Goal: Information Seeking & Learning: Learn about a topic

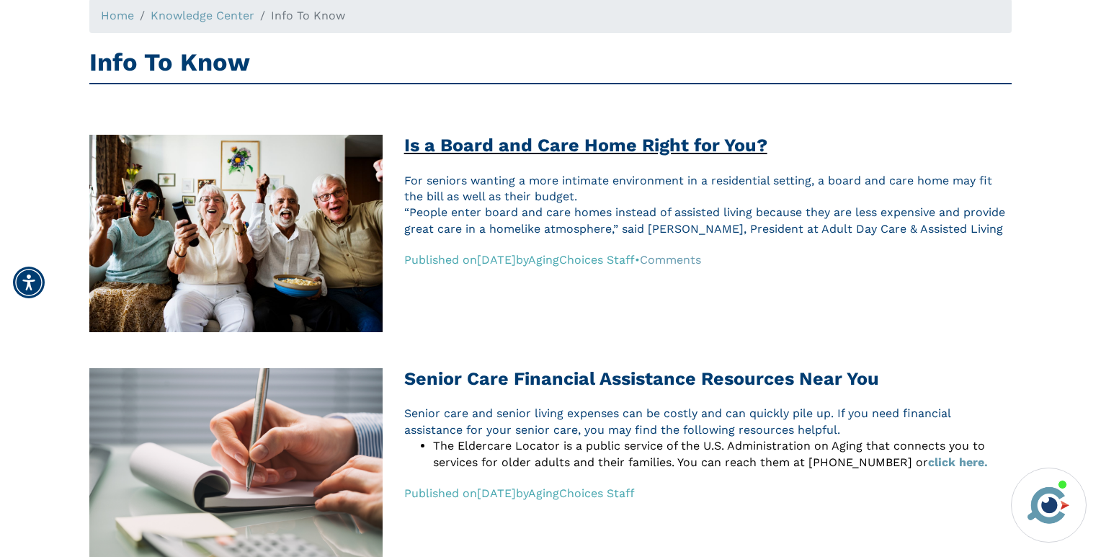
click at [603, 142] on h2 "Is a Board and Care Home Right for You?" at bounding box center [707, 146] width 607 height 22
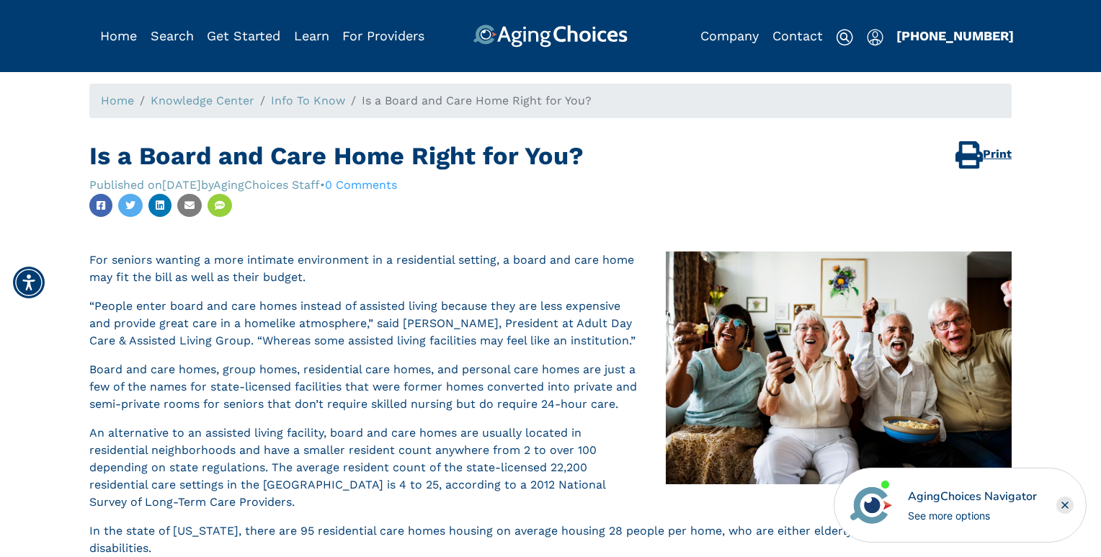
click at [971, 161] on img at bounding box center [968, 154] width 27 height 27
click at [292, 103] on link "Info To Know" at bounding box center [308, 101] width 74 height 14
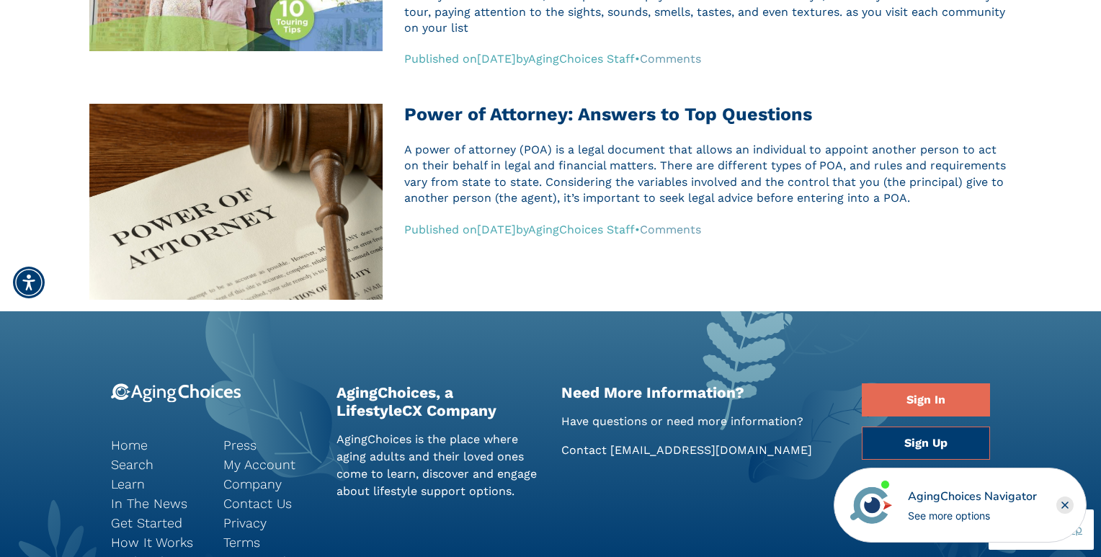
scroll to position [2116, 0]
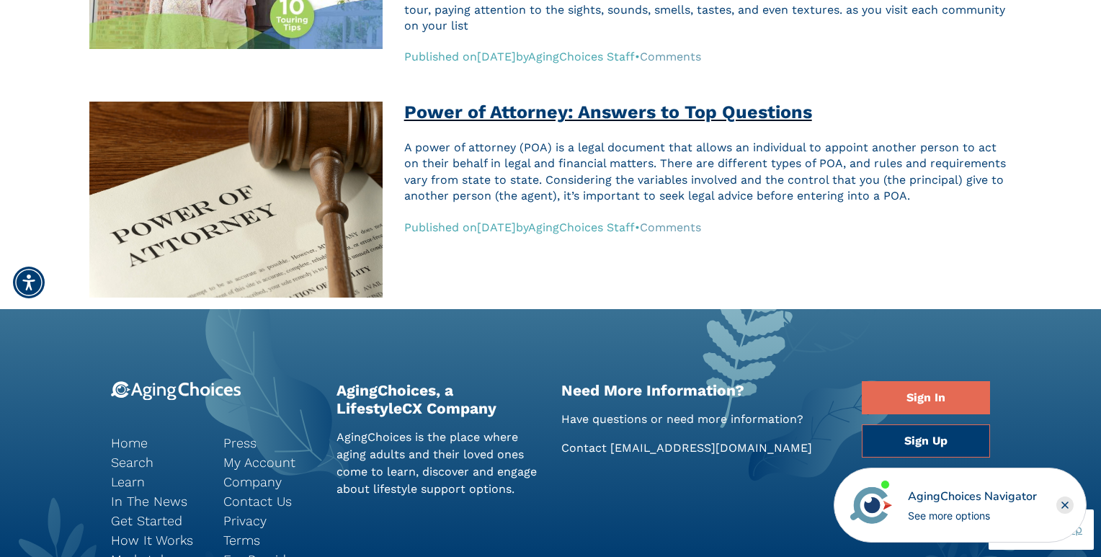
click at [520, 116] on h2 "Power of Attorney: Answers to Top Questions" at bounding box center [707, 113] width 607 height 22
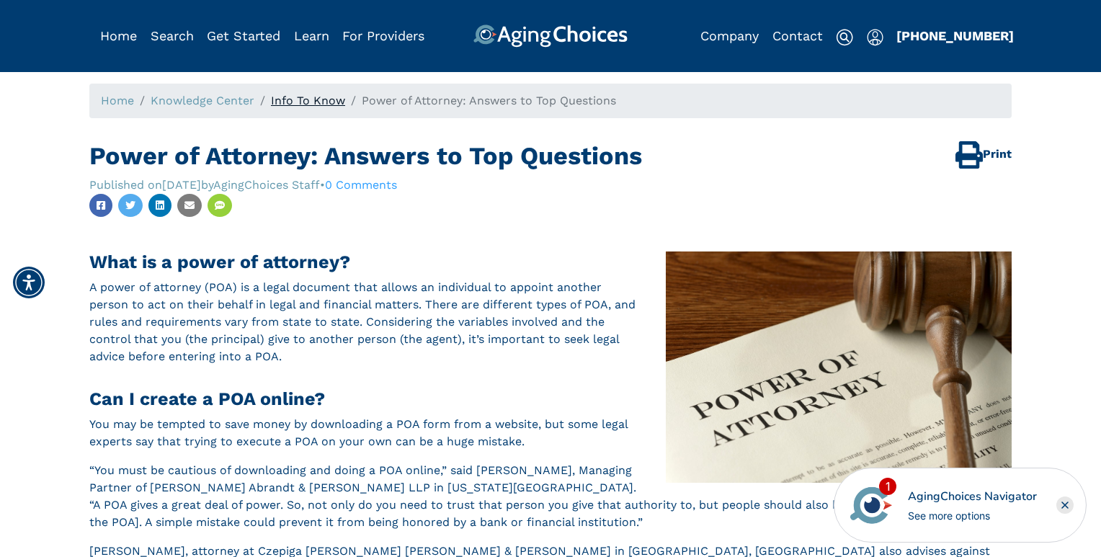
click at [308, 103] on link "Info To Know" at bounding box center [308, 101] width 74 height 14
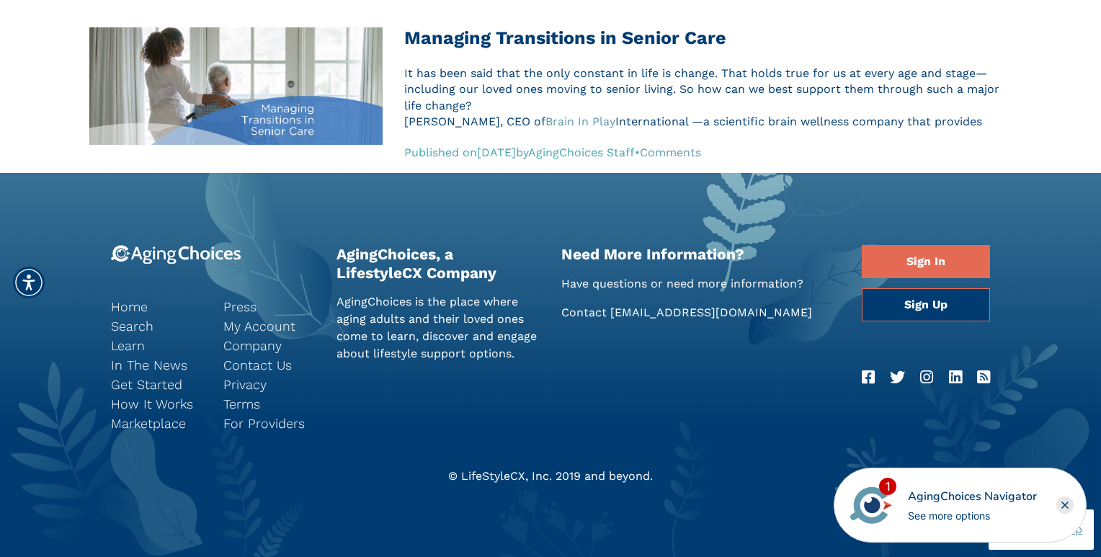
scroll to position [1451, 0]
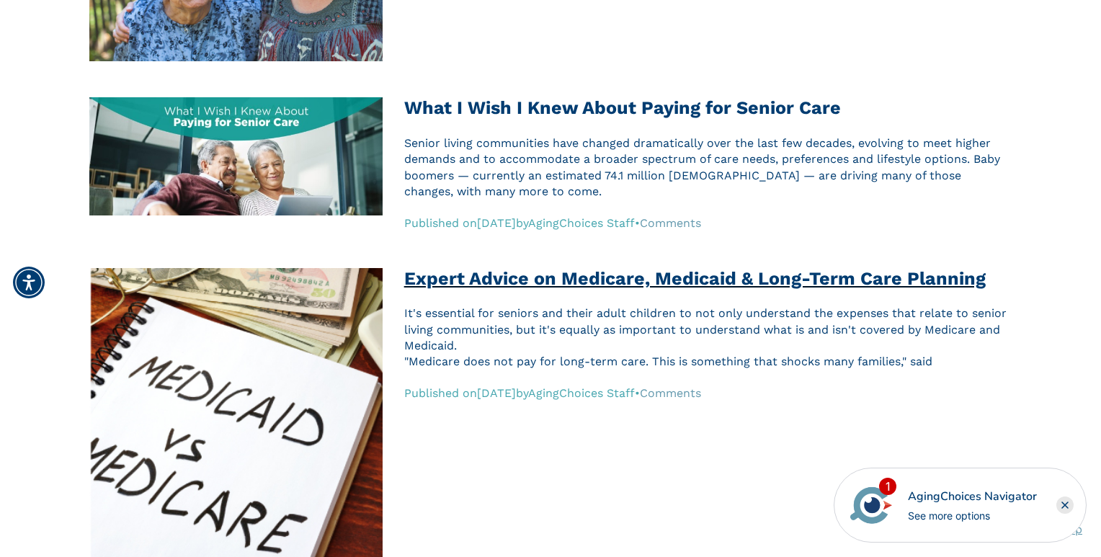
click at [532, 281] on h2 "Expert Advice on Medicare, Medicaid & Long-Term Care Planning" at bounding box center [707, 279] width 607 height 22
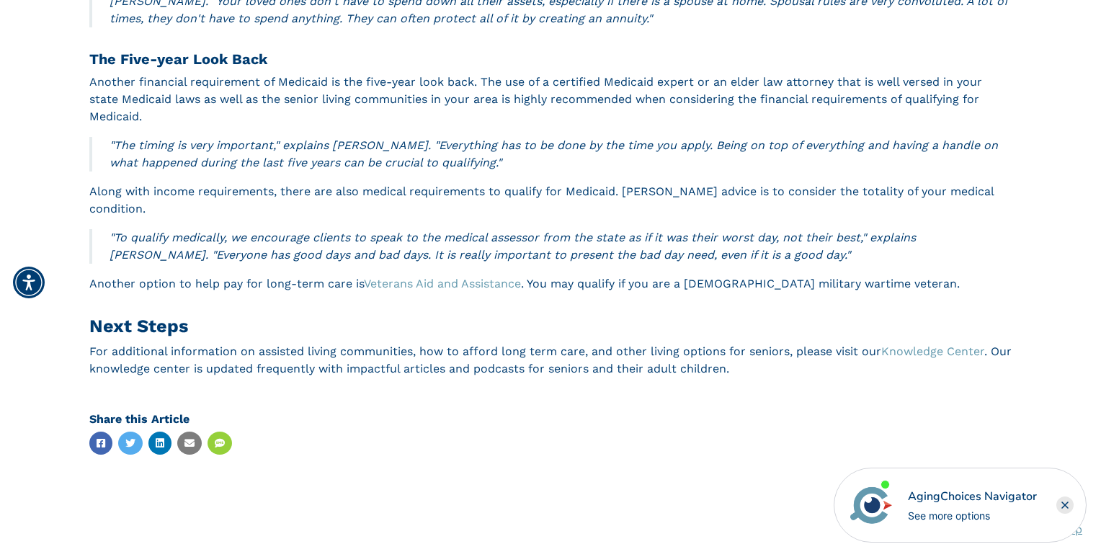
scroll to position [1125, 0]
click at [936, 344] on link "Knowledge Center" at bounding box center [932, 351] width 103 height 14
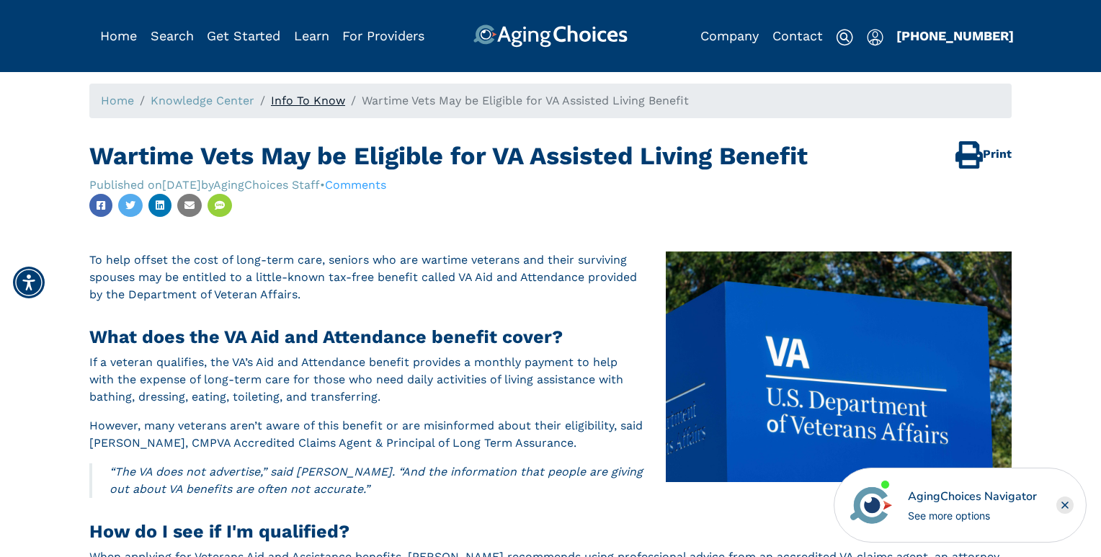
click at [299, 99] on link "Info To Know" at bounding box center [308, 101] width 74 height 14
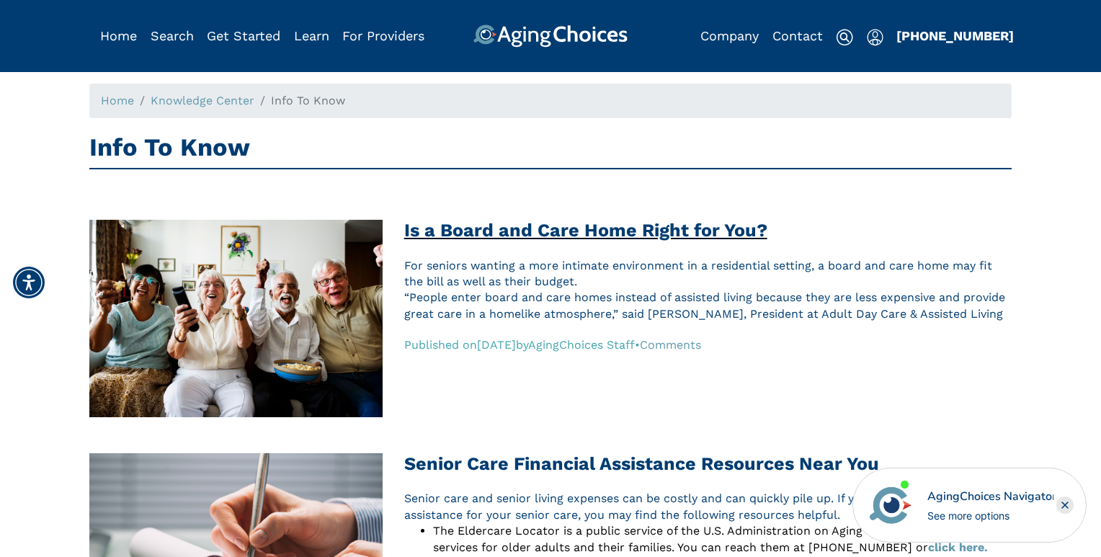
click at [589, 235] on h2 "Is a Board and Care Home Right for You?" at bounding box center [707, 231] width 607 height 22
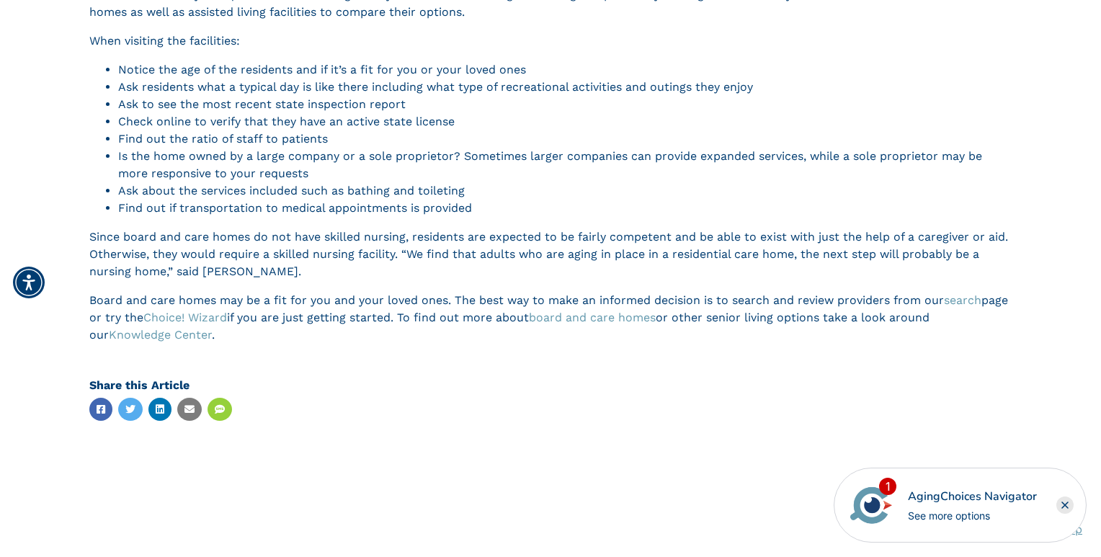
scroll to position [833, 0]
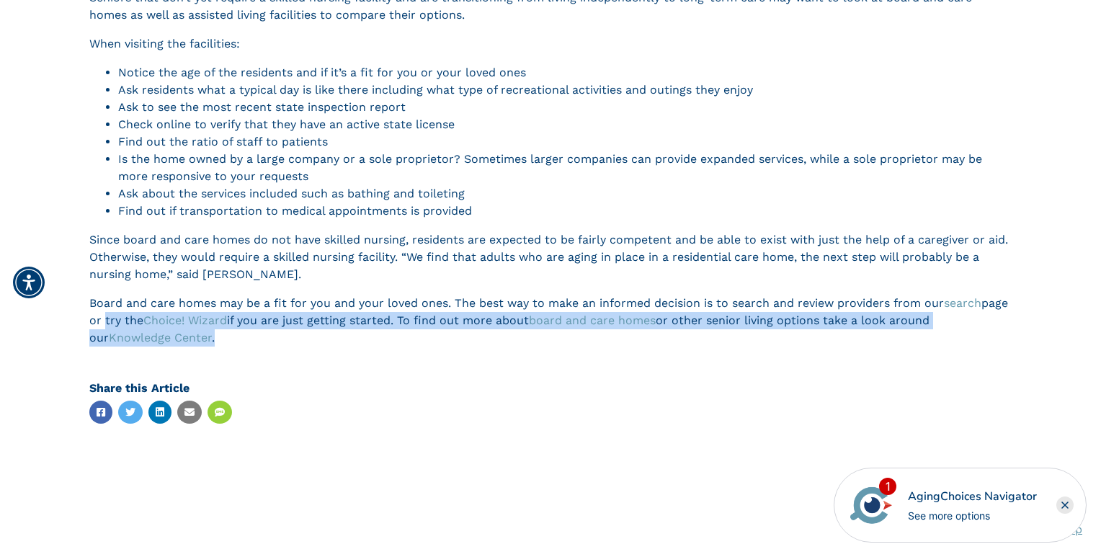
drag, startPoint x: 222, startPoint y: 339, endPoint x: 133, endPoint y: 315, distance: 92.4
click at [133, 315] on p "Board and care homes may be a fit for you and your loved ones. The best way to …" at bounding box center [550, 321] width 922 height 52
click at [398, 325] on p "Board and care homes may be a fit for you and your loved ones. The best way to …" at bounding box center [550, 321] width 922 height 52
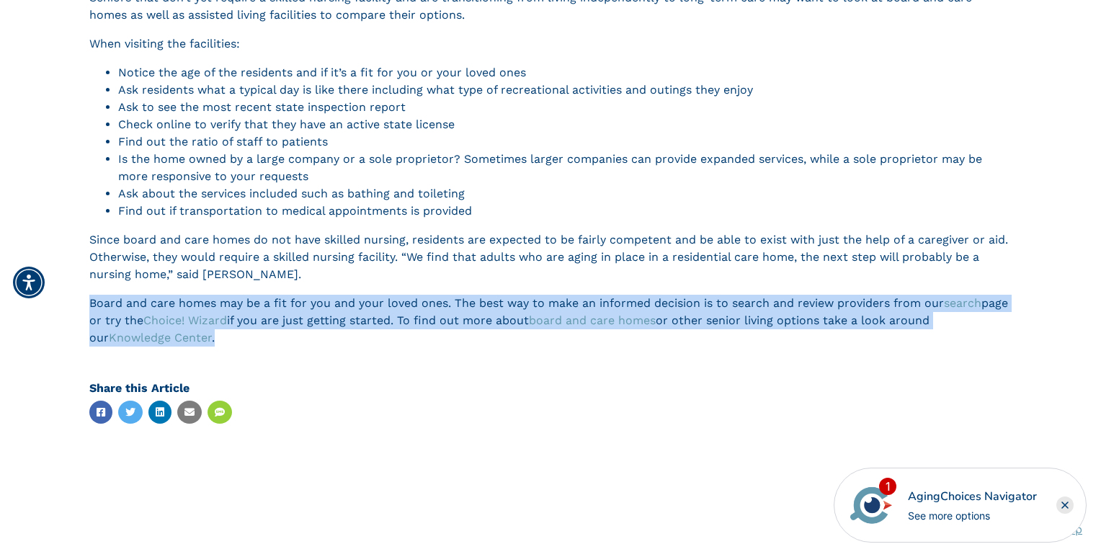
drag, startPoint x: 347, startPoint y: 343, endPoint x: 92, endPoint y: 300, distance: 258.7
click at [92, 300] on p "Board and care homes may be a fit for you and your loved ones. The best way to …" at bounding box center [550, 321] width 922 height 52
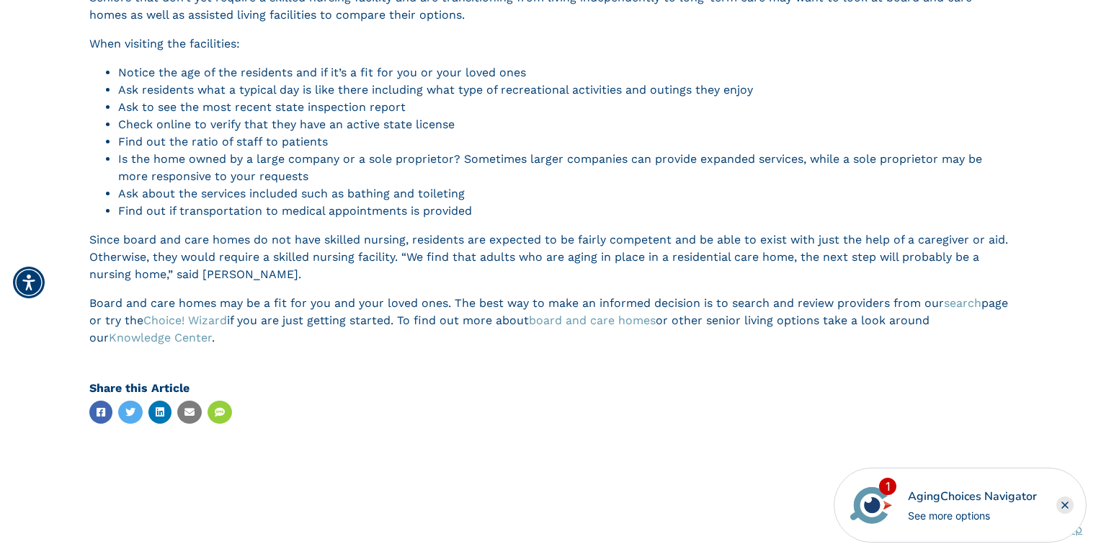
click at [545, 376] on div "Is a Board and Care Home Right for You? Published on Jan 31, 2020 by AgingChoic…" at bounding box center [550, 92] width 922 height 1568
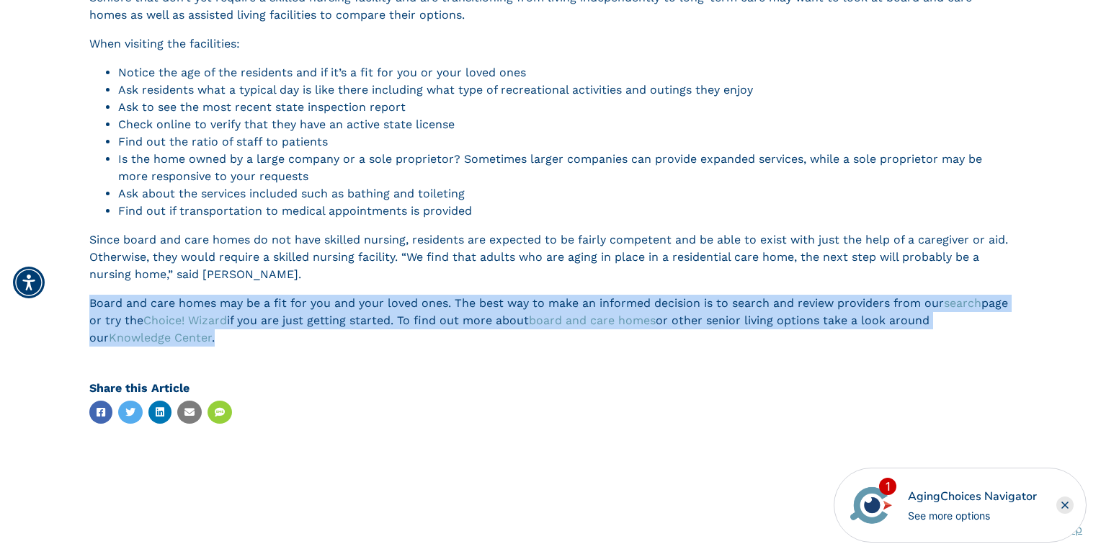
drag, startPoint x: 220, startPoint y: 339, endPoint x: 89, endPoint y: 307, distance: 135.6
click at [89, 307] on div "Home Knowledge Center Info To Know Is a Board and Care Home Right for You? Prin…" at bounding box center [550, 63] width 1079 height 1625
copy p "Board and care homes may be a fit for you and your loved ones. The best way to …"
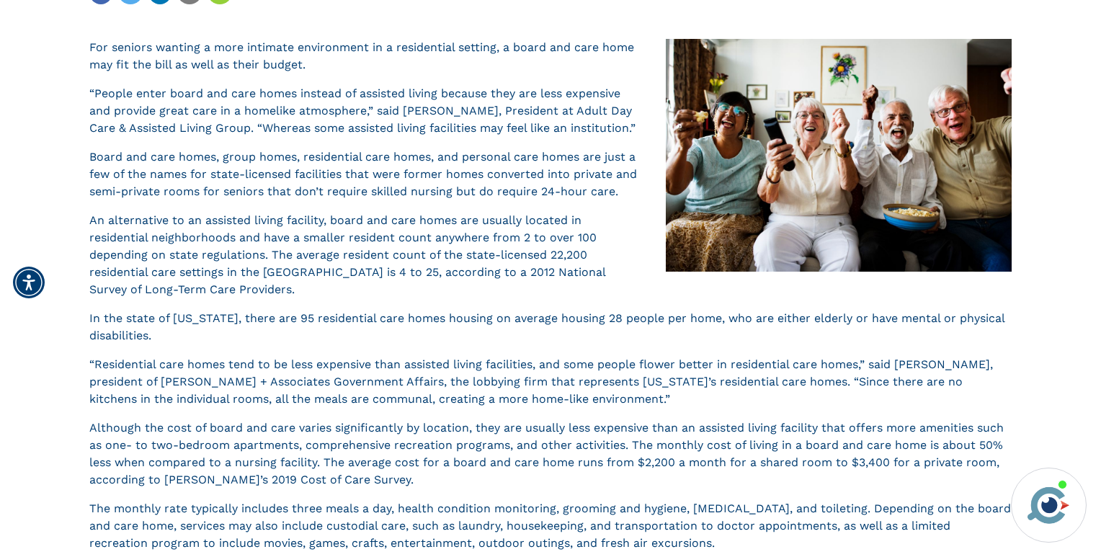
scroll to position [0, 0]
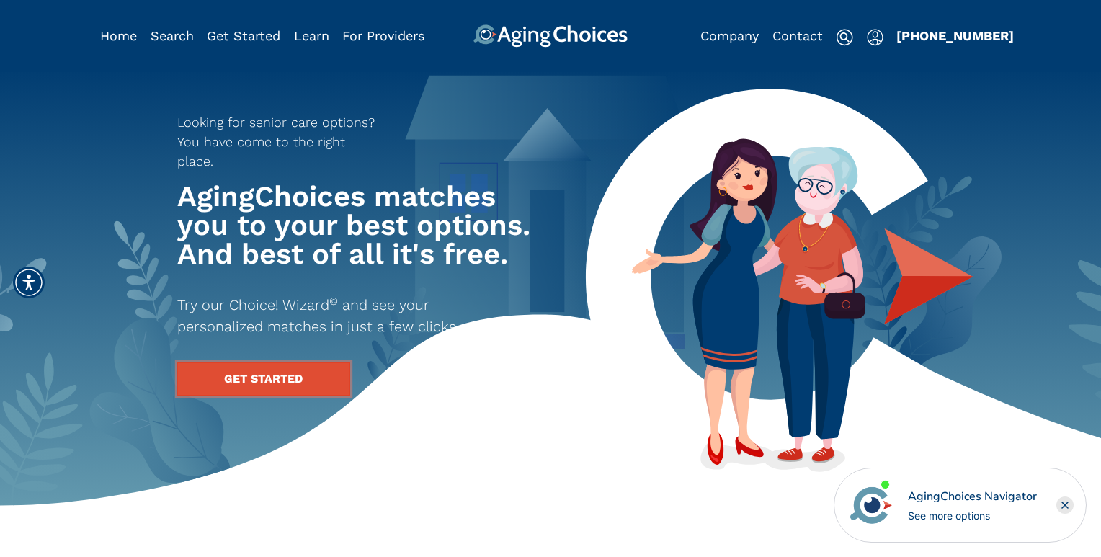
click at [268, 362] on link "GET STARTED" at bounding box center [263, 378] width 173 height 33
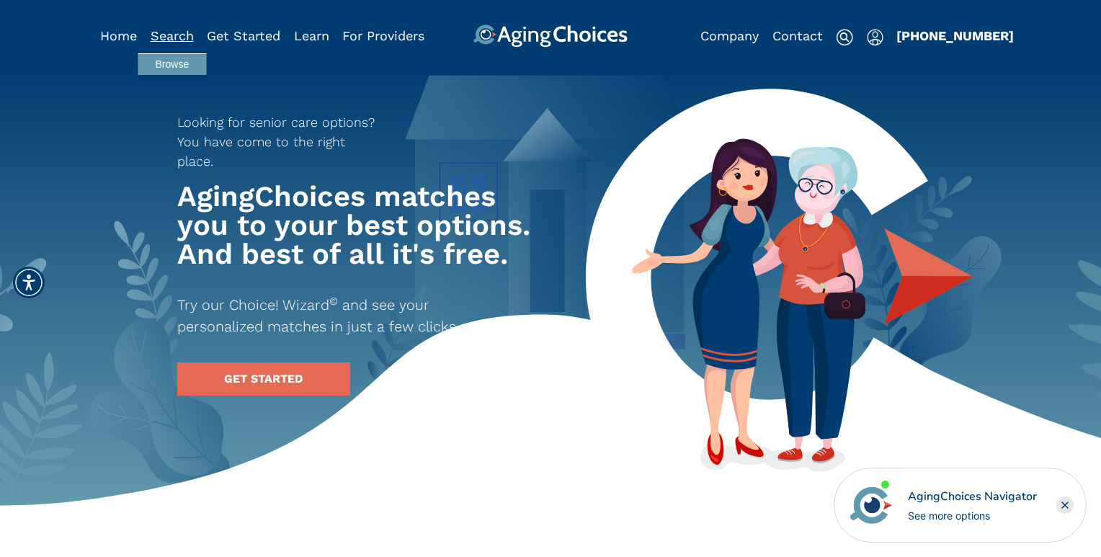
click at [158, 35] on link "Search" at bounding box center [172, 35] width 43 height 15
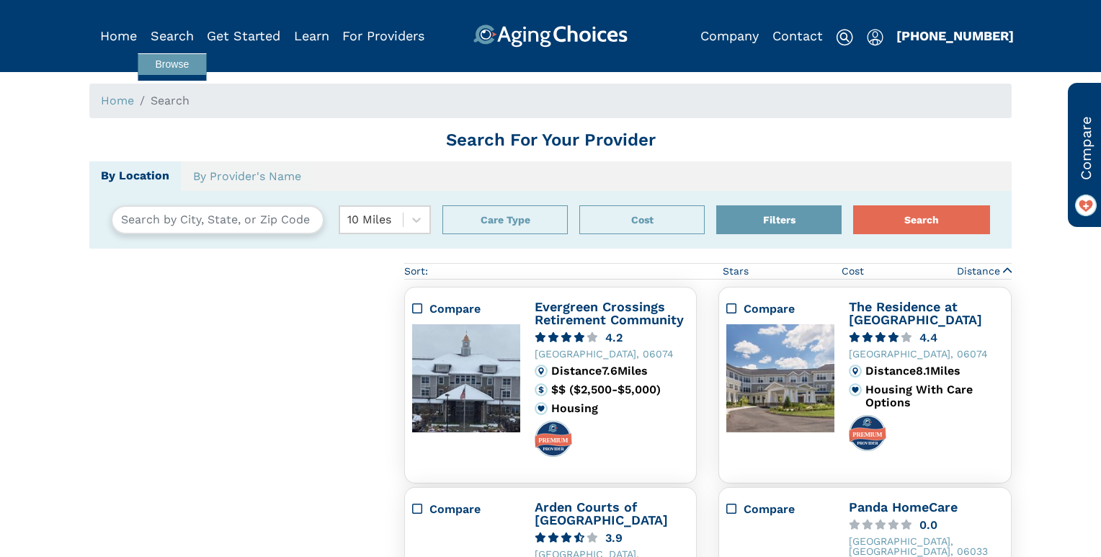
type input "Glastonbury, Connecticut, USA 06033"
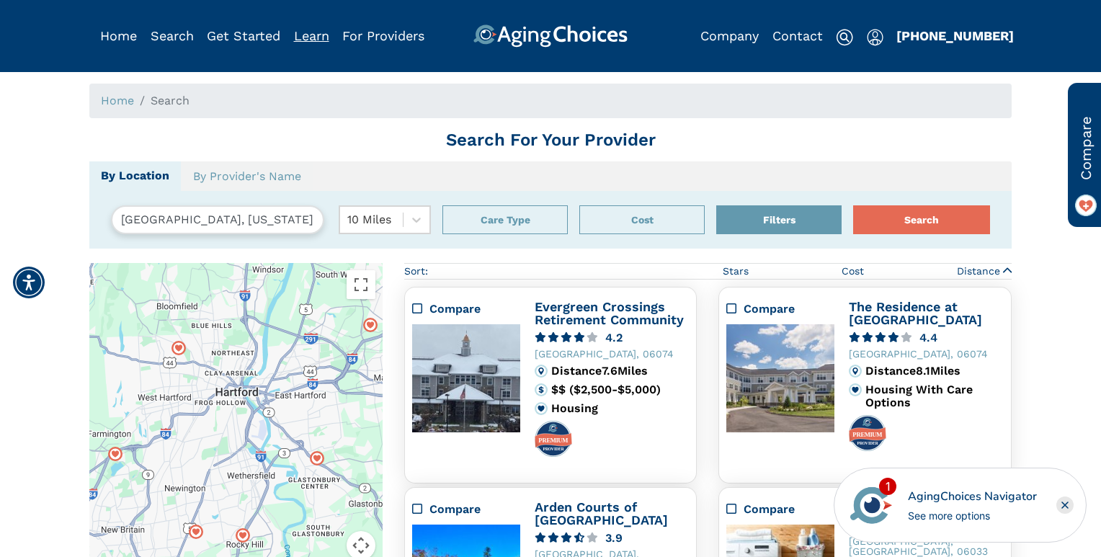
click at [304, 32] on link "Learn" at bounding box center [311, 35] width 35 height 15
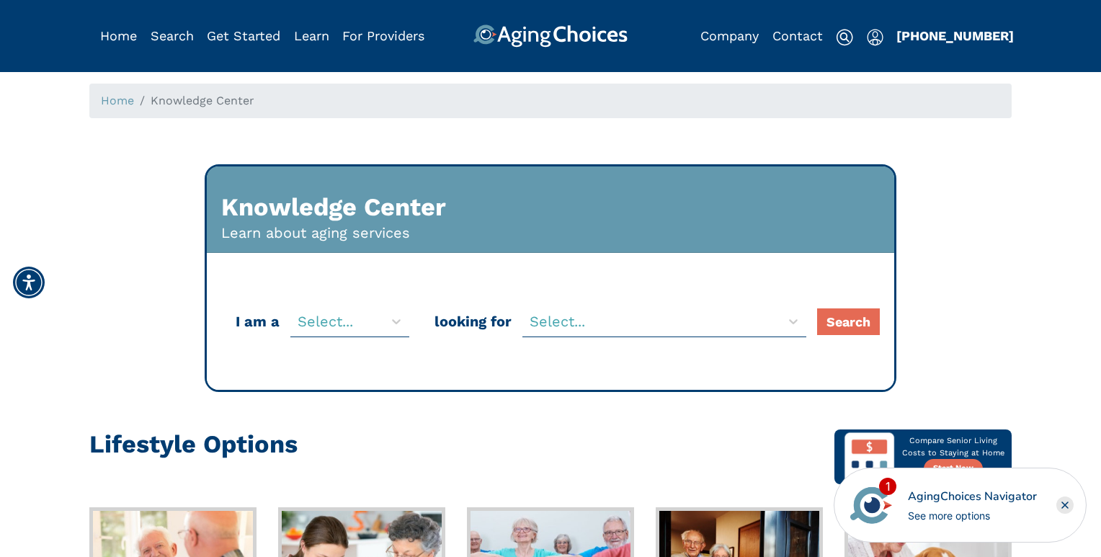
click at [955, 357] on div "Knowledge Center Learn about aging services I am a Select... looking for Select…" at bounding box center [551, 278] width 944 height 228
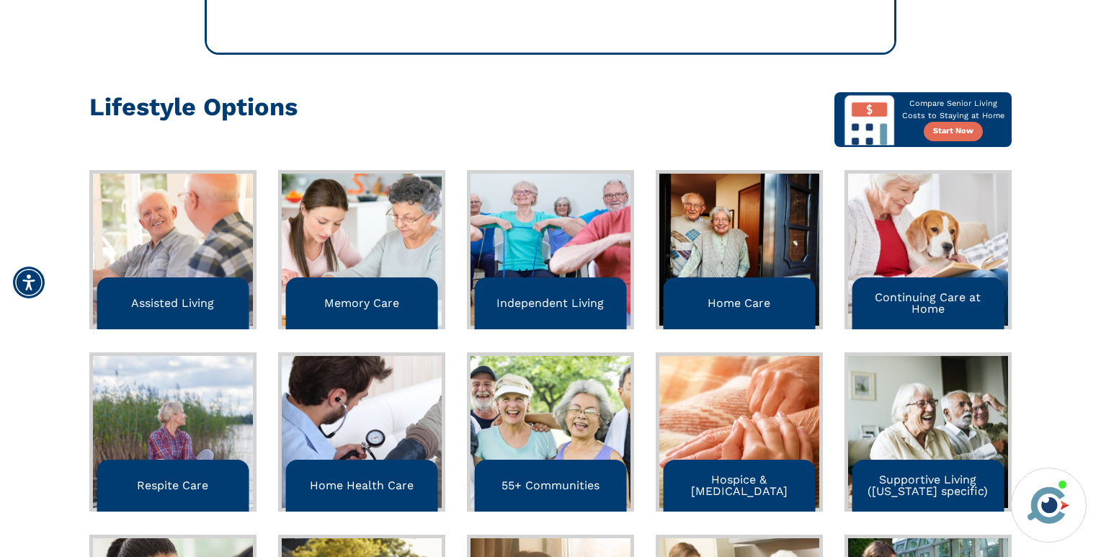
scroll to position [347, 0]
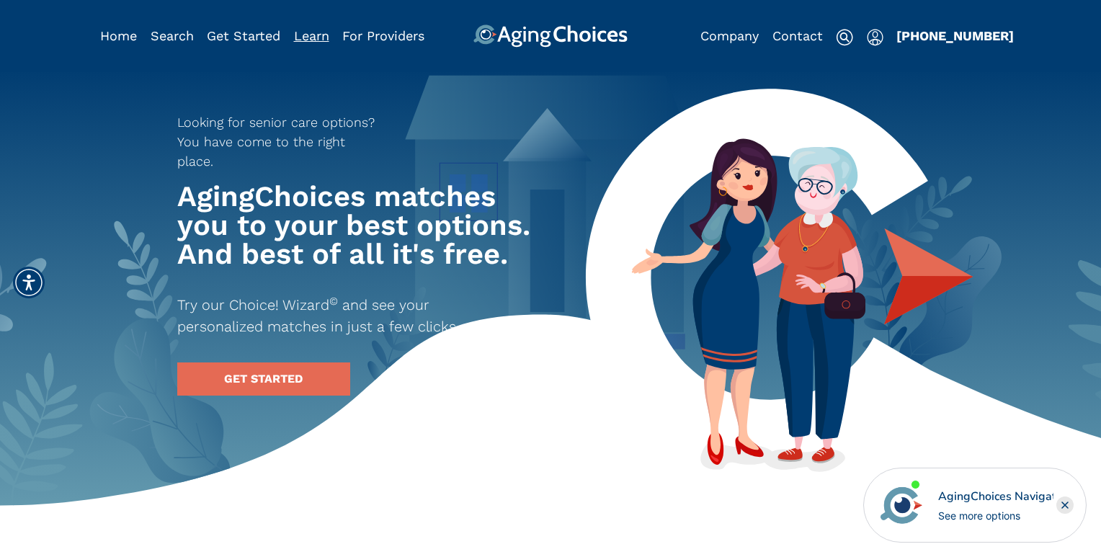
click at [305, 40] on link "Learn" at bounding box center [311, 35] width 35 height 15
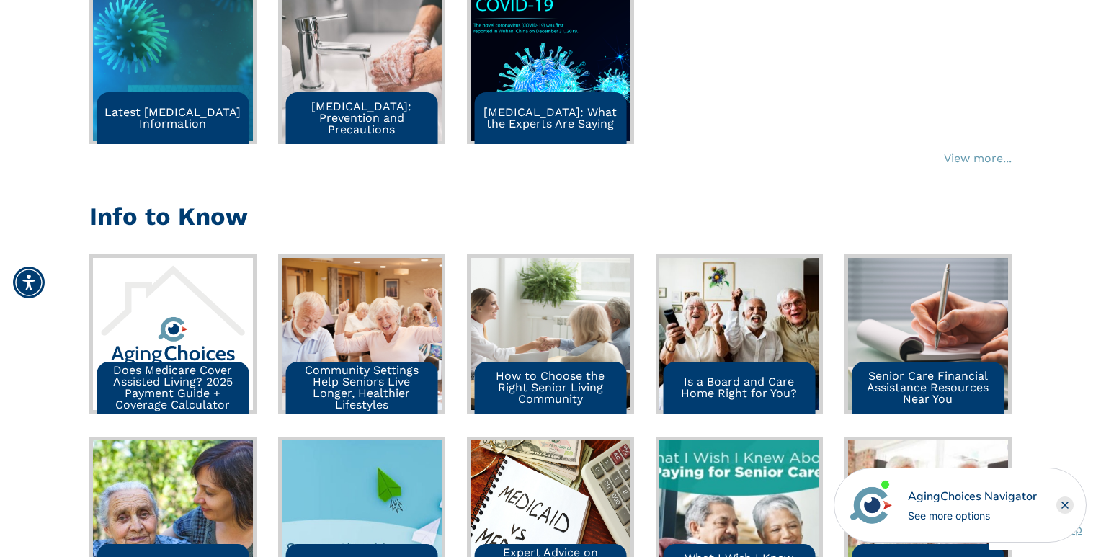
scroll to position [1269, 0]
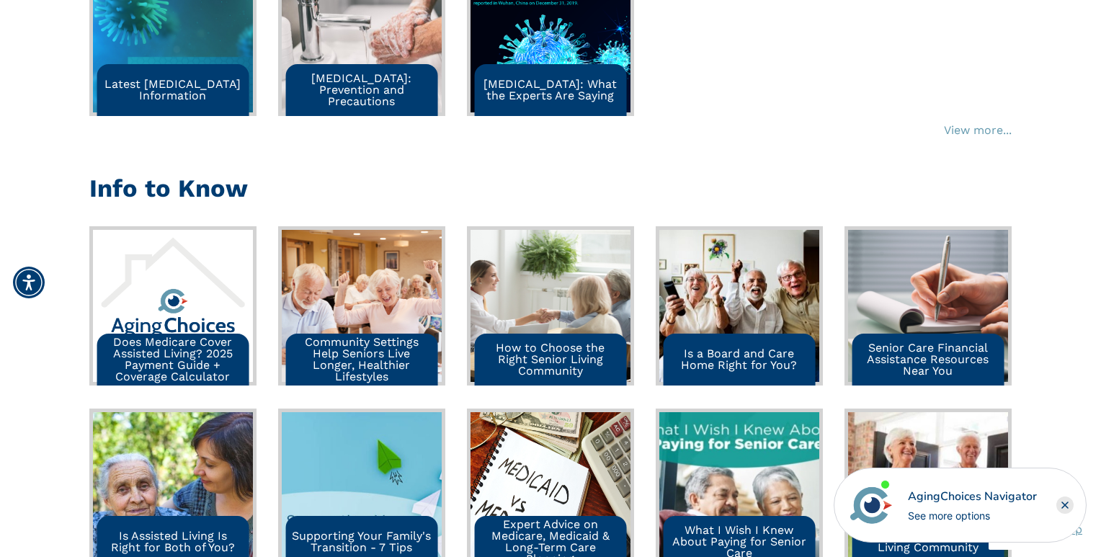
click at [156, 312] on img at bounding box center [173, 306] width 160 height 152
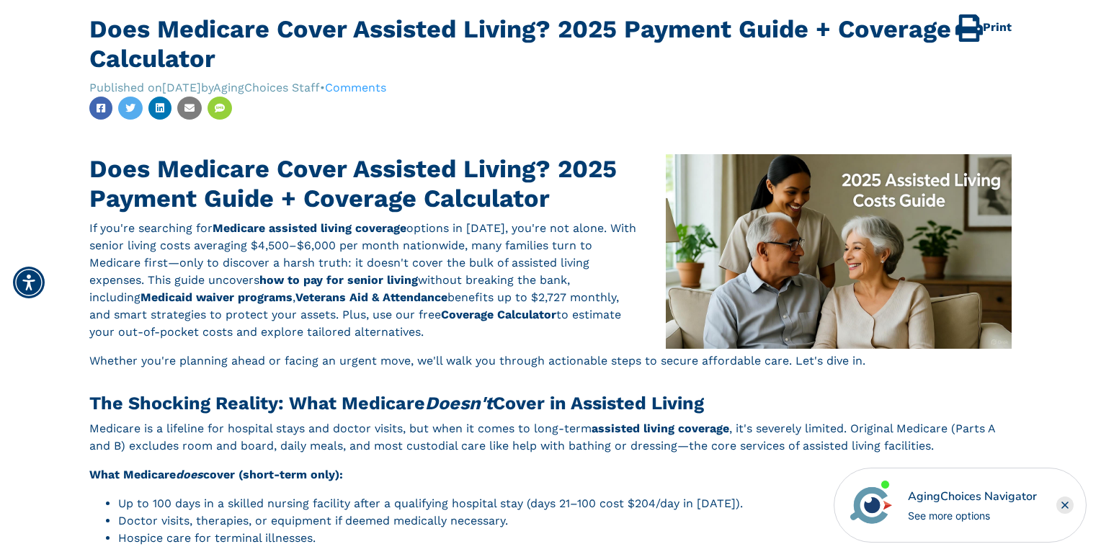
scroll to position [123, 0]
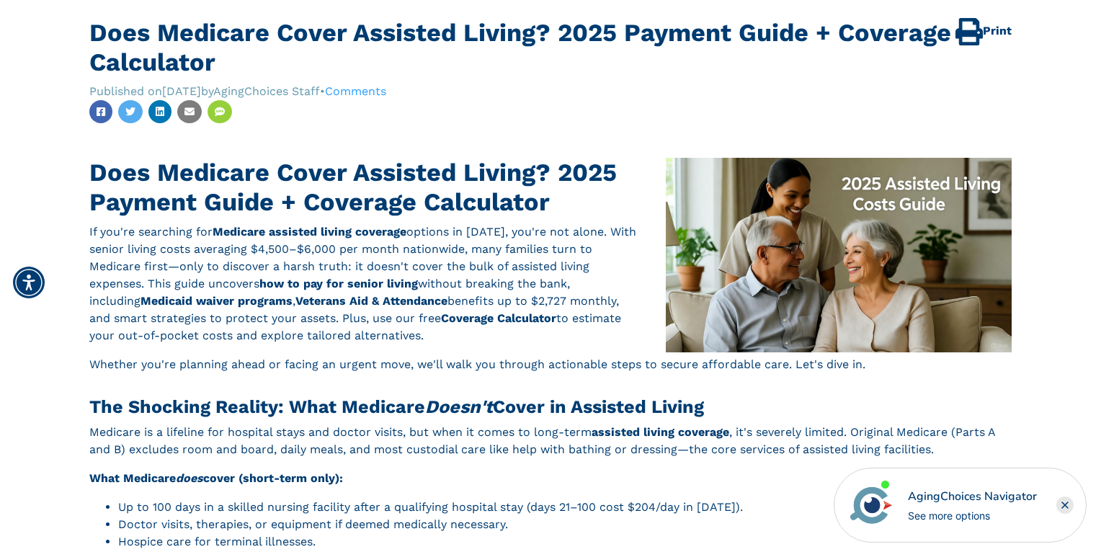
click at [103, 107] on icon at bounding box center [101, 112] width 9 height 10
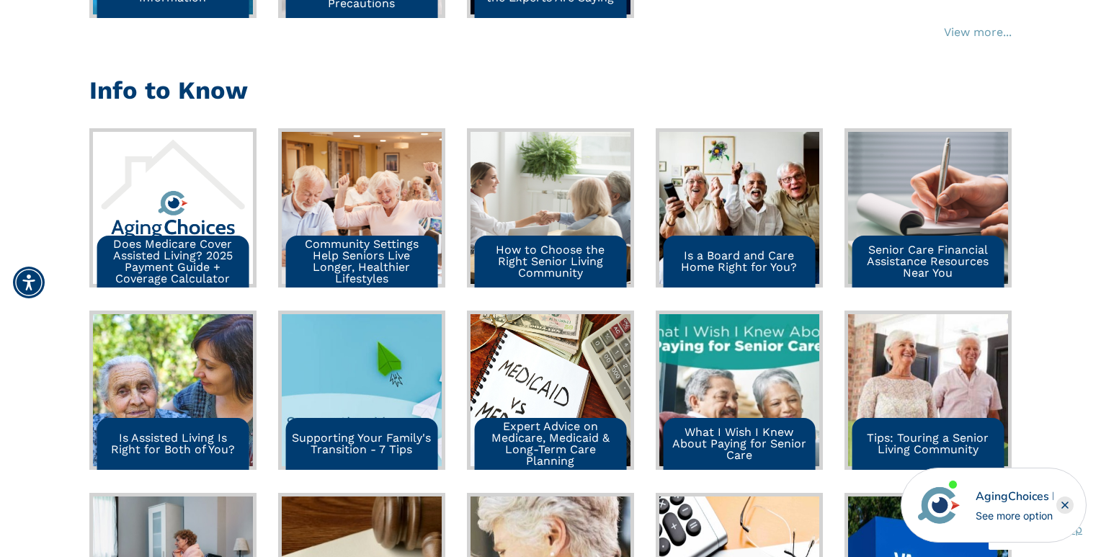
scroll to position [1392, 0]
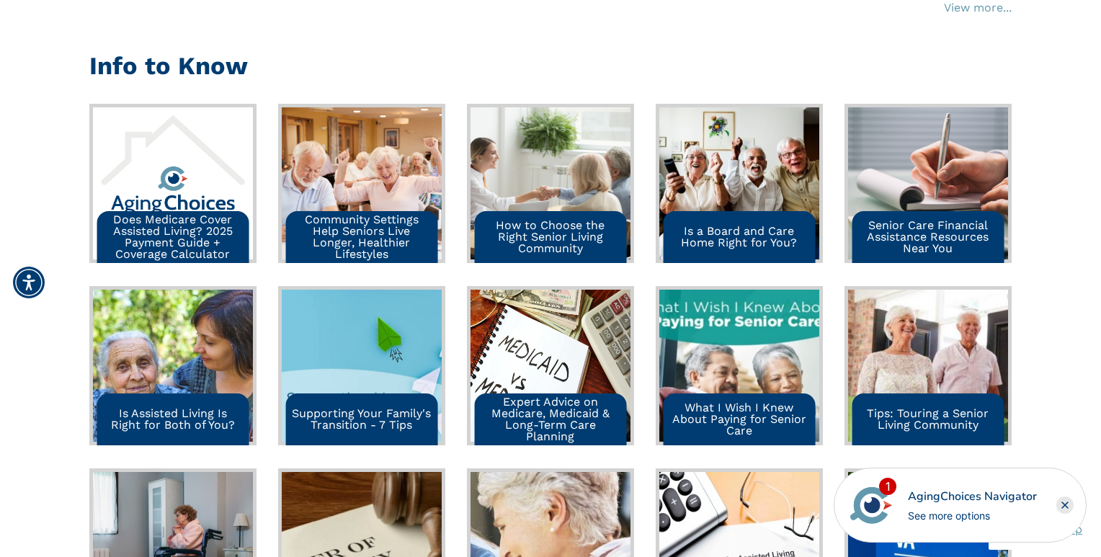
click at [125, 233] on p "Does Medicare Cover Assisted Living? 2025 Payment Guide + Coverage Calculator" at bounding box center [173, 237] width 140 height 46
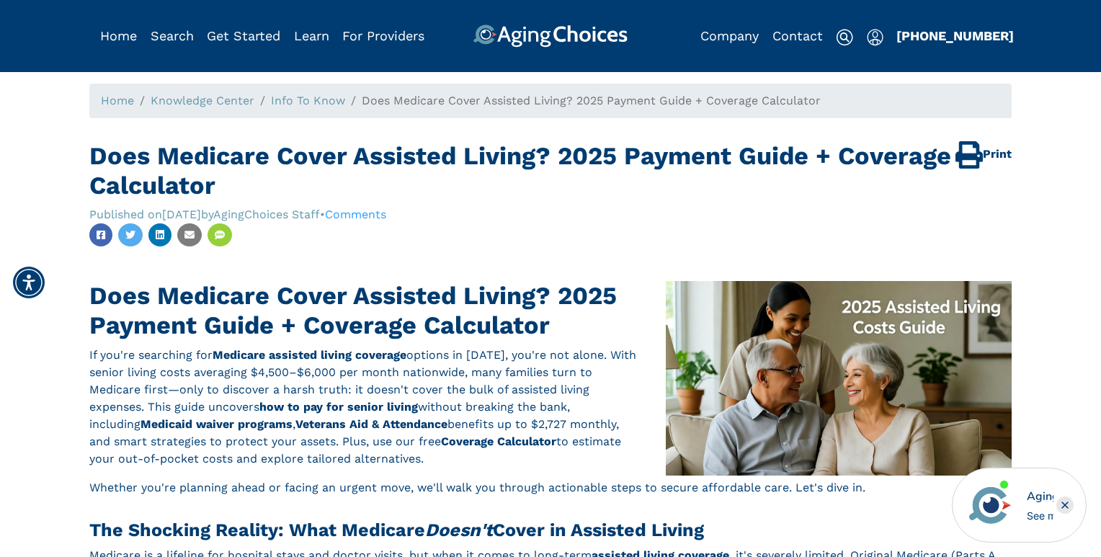
click at [189, 300] on h1 "Does Medicare Cover Assisted Living? 2025 Payment Guide + Coverage Calculator" at bounding box center [550, 310] width 922 height 59
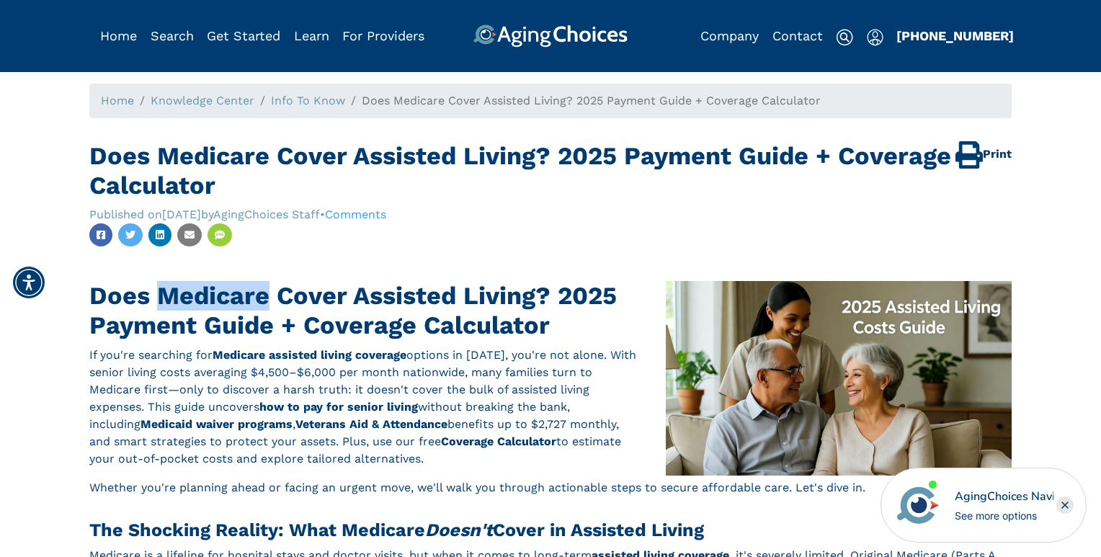
click at [189, 300] on h1 "Does Medicare Cover Assisted Living? 2025 Payment Guide + Coverage Calculator" at bounding box center [550, 310] width 922 height 59
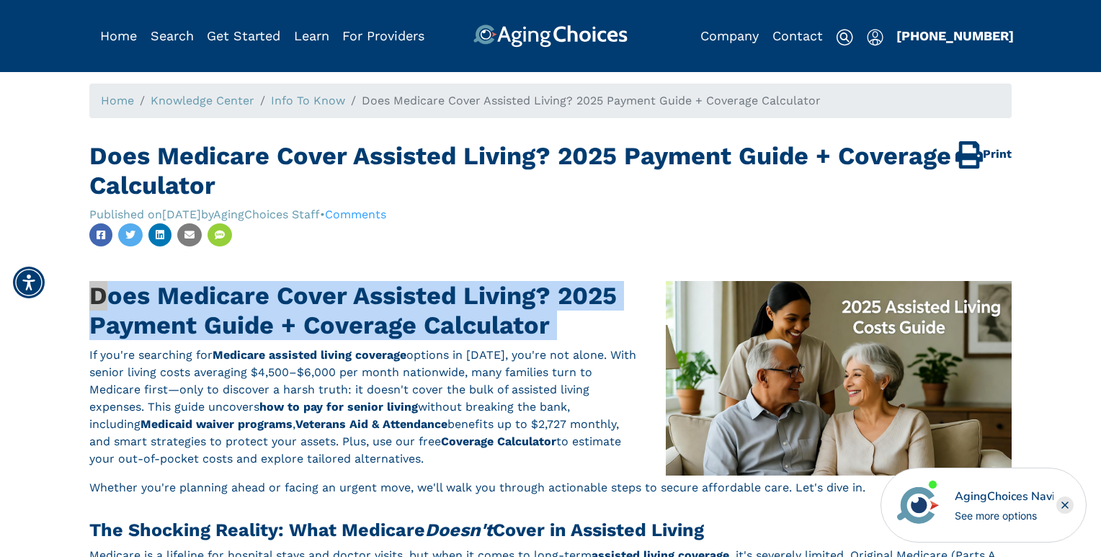
click at [189, 300] on h1 "Does Medicare Cover Assisted Living? 2025 Payment Guide + Coverage Calculator" at bounding box center [550, 310] width 922 height 59
copy section "Does Medicare Cover Assisted Living? 2025 Payment Guide + Coverage Calculator"
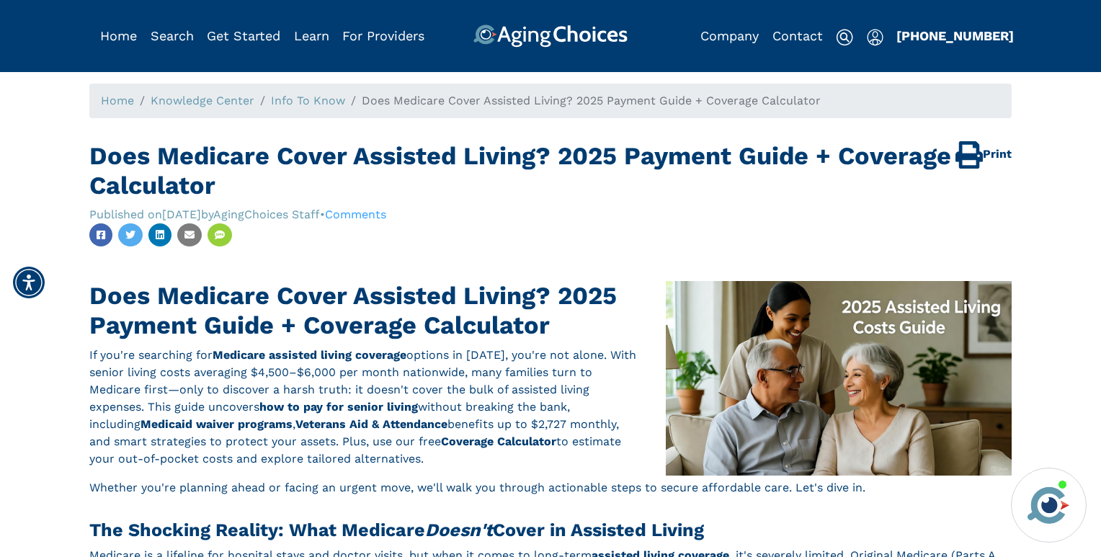
click at [609, 196] on h1 "Does Medicare Cover Assisted Living? 2025 Payment Guide + Coverage Calculator" at bounding box center [550, 170] width 922 height 59
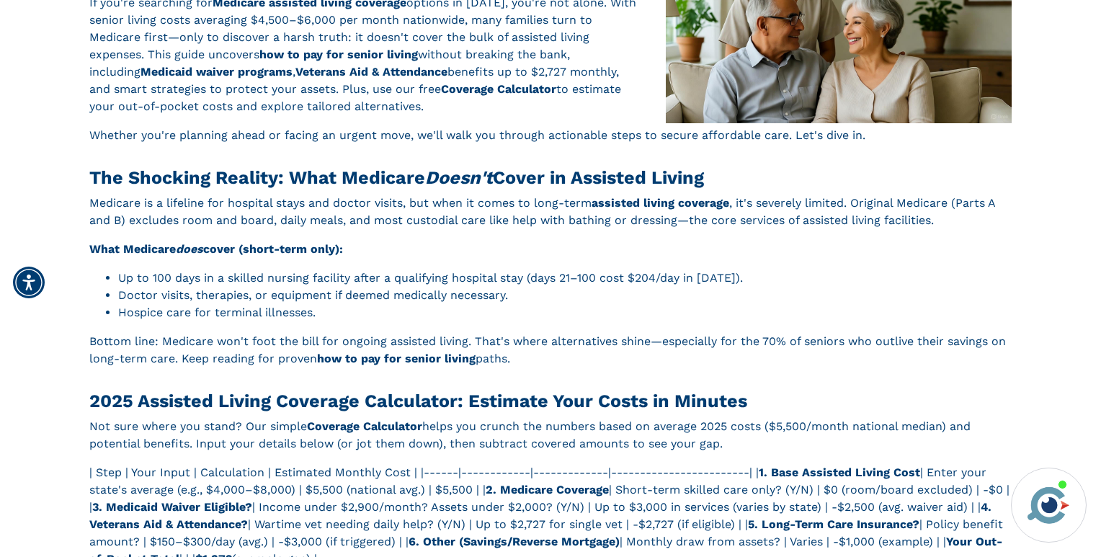
scroll to position [324, 0]
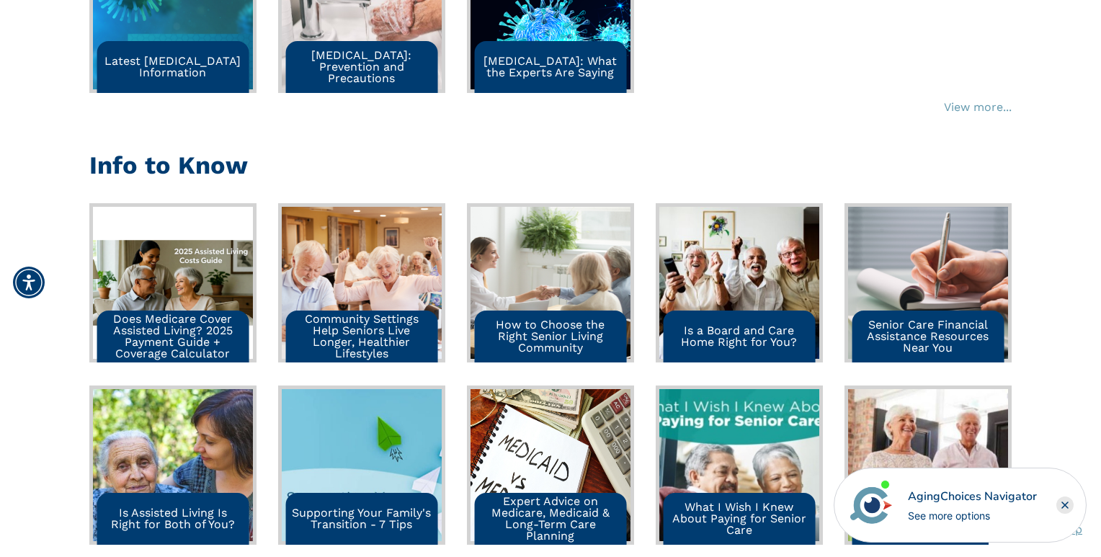
scroll to position [1295, 0]
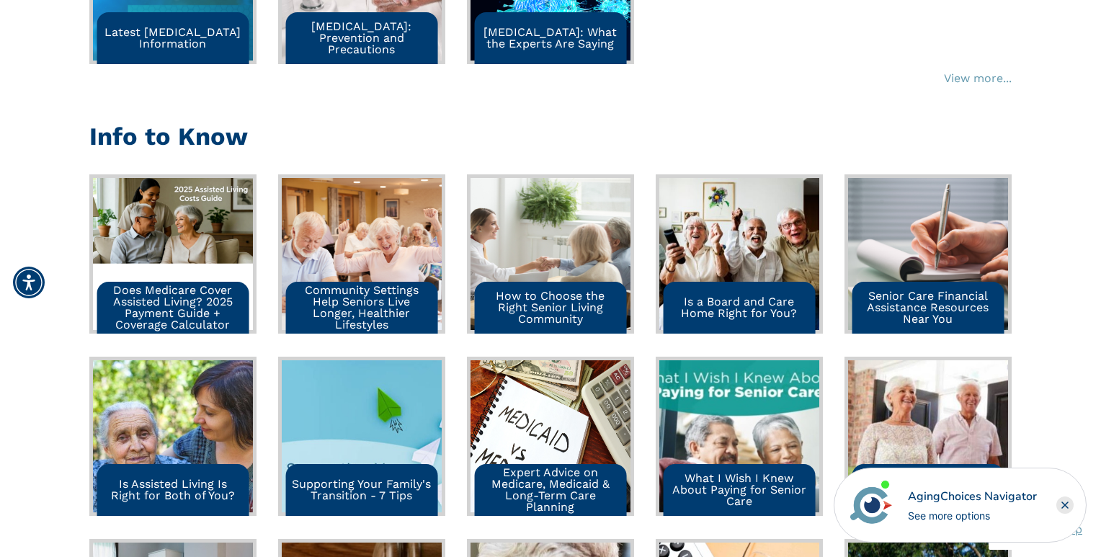
scroll to position [1329, 0]
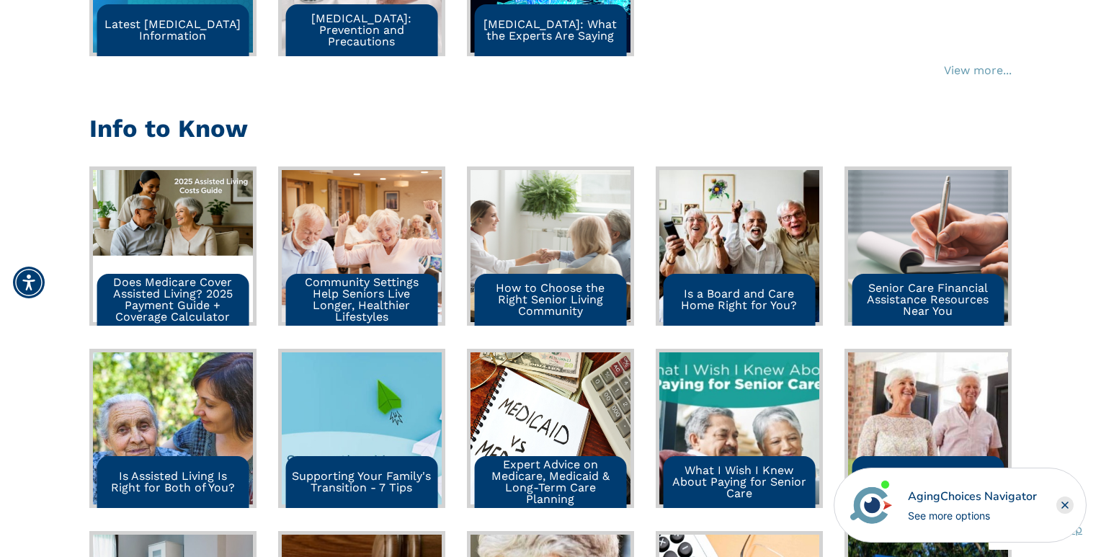
click at [158, 233] on img at bounding box center [173, 246] width 160 height 152
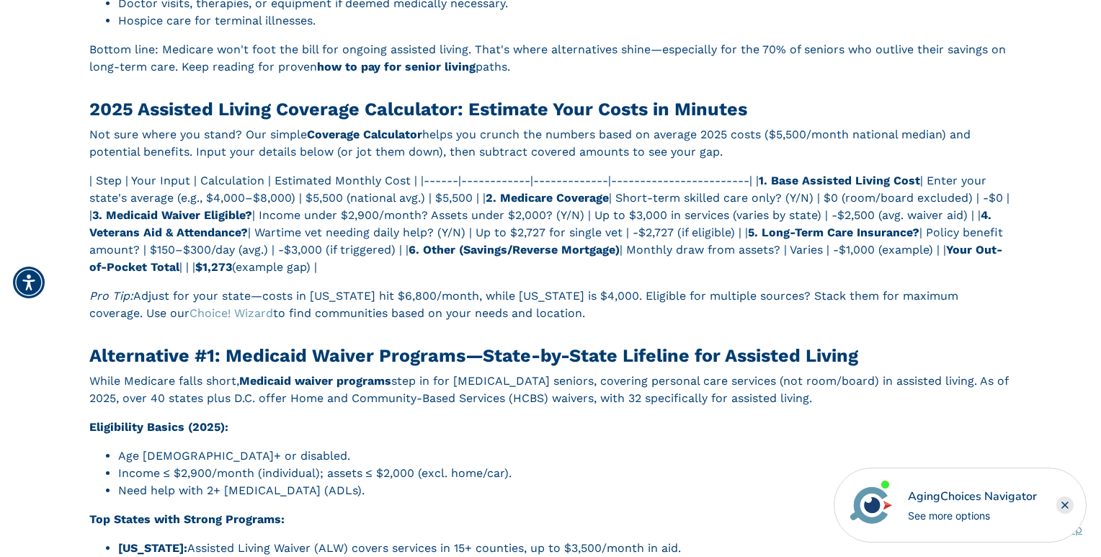
scroll to position [648, 0]
